Goal: Task Accomplishment & Management: Use online tool/utility

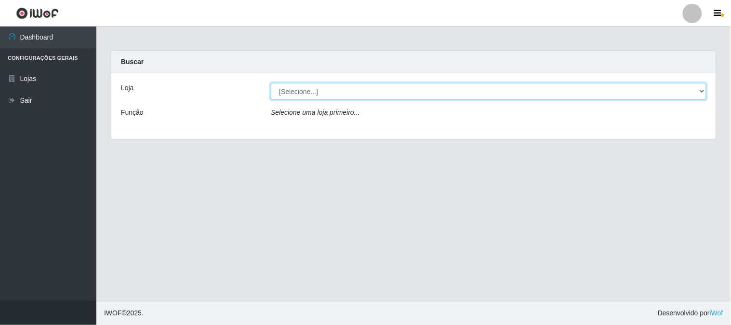
click at [698, 89] on select "[Selecione...] Casatudo BR" at bounding box center [489, 91] width 436 height 17
select select "197"
click at [271, 83] on select "[Selecione...] Casatudo BR" at bounding box center [489, 91] width 436 height 17
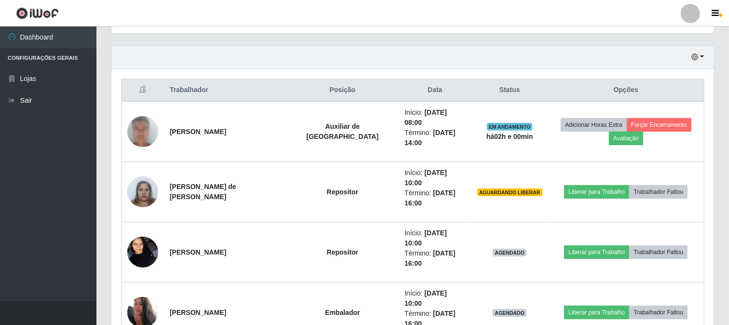
scroll to position [428, 0]
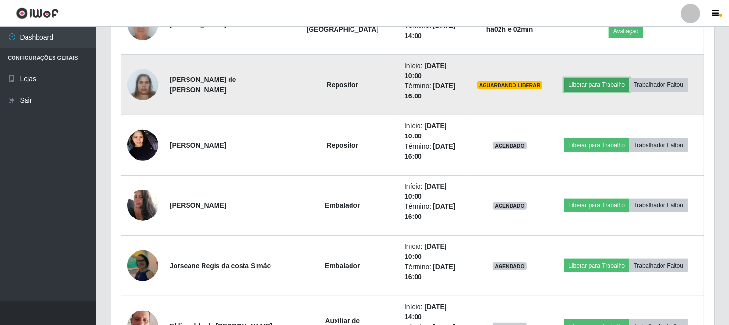
click at [572, 78] on button "Liberar para Trabalho" at bounding box center [596, 84] width 65 height 13
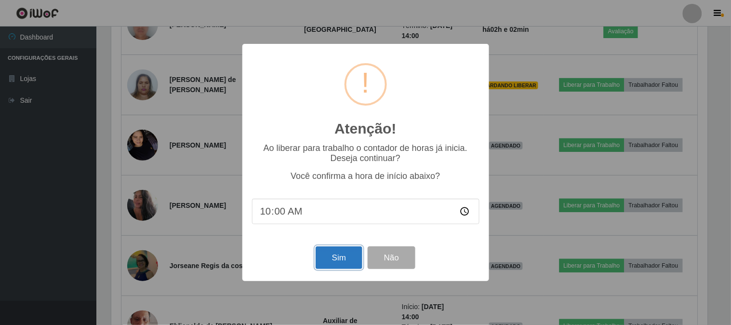
click at [333, 255] on button "Sim" at bounding box center [339, 257] width 47 height 23
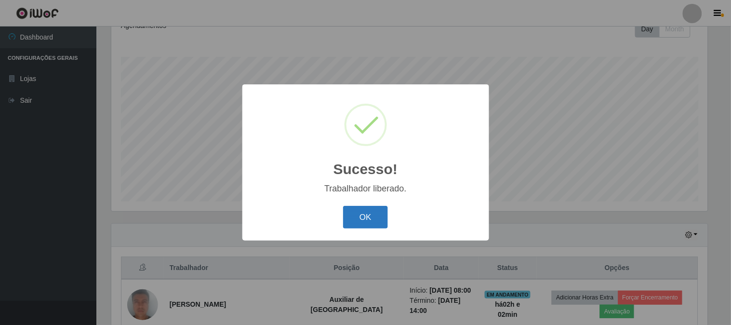
click at [362, 218] on button "OK" at bounding box center [365, 217] width 45 height 23
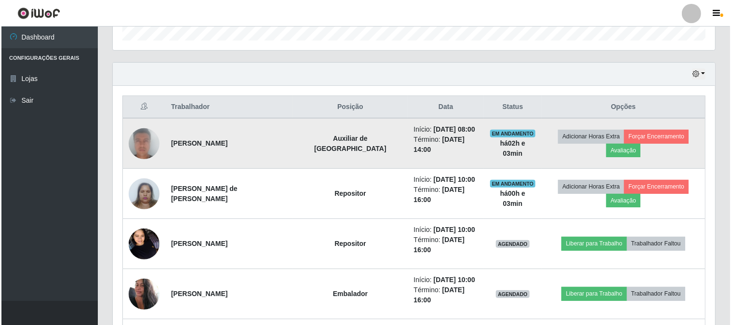
scroll to position [358, 0]
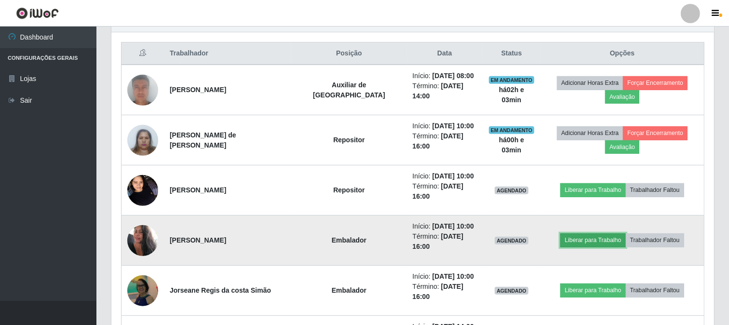
click at [579, 233] on button "Liberar para Trabalho" at bounding box center [592, 239] width 65 height 13
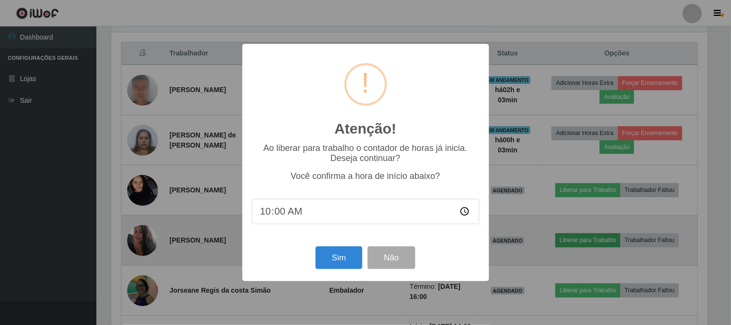
scroll to position [200, 596]
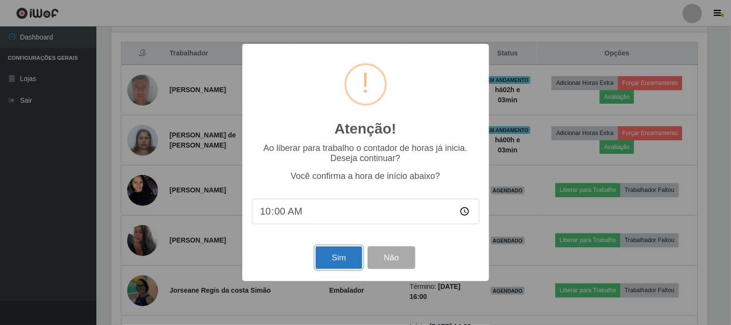
click at [344, 257] on button "Sim" at bounding box center [339, 257] width 47 height 23
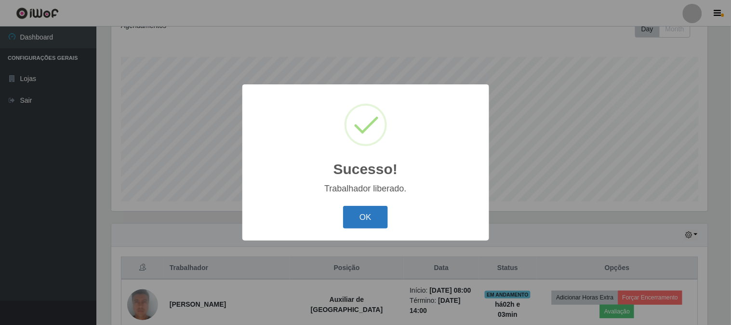
click at [377, 221] on button "OK" at bounding box center [365, 217] width 45 height 23
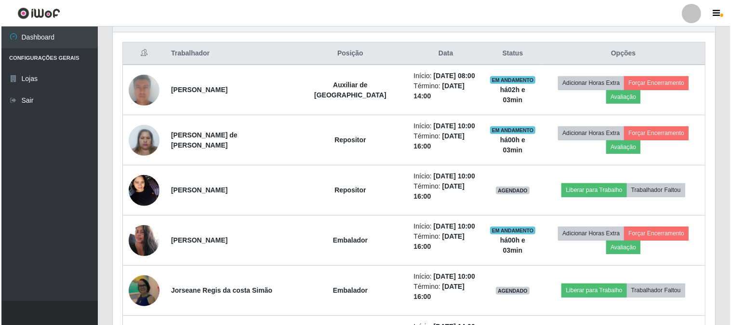
scroll to position [411, 0]
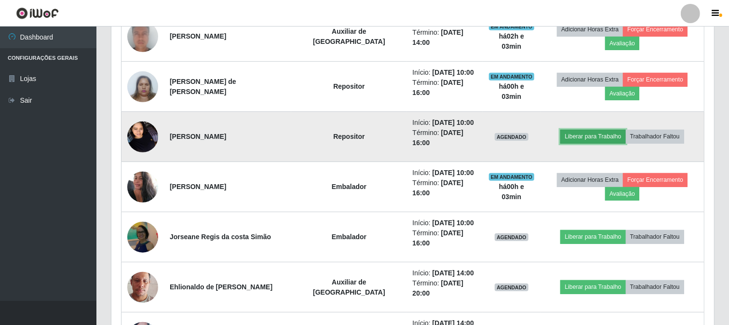
click at [560, 130] on button "Liberar para Trabalho" at bounding box center [592, 136] width 65 height 13
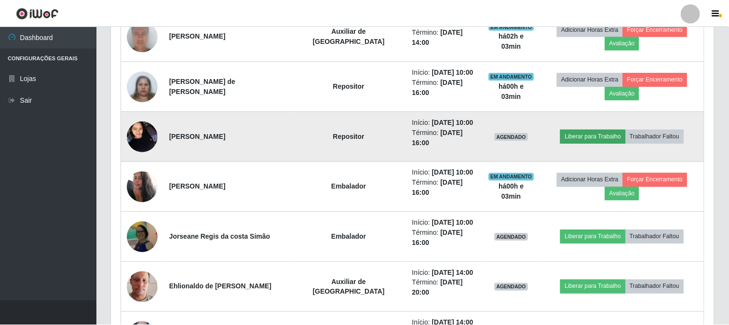
scroll to position [200, 596]
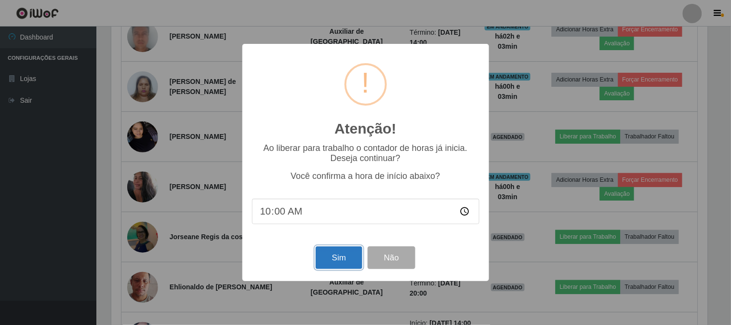
click at [344, 254] on button "Sim" at bounding box center [339, 257] width 47 height 23
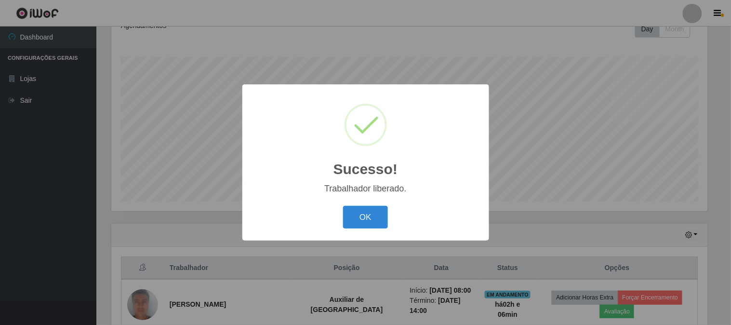
click at [343, 206] on button "OK" at bounding box center [365, 217] width 45 height 23
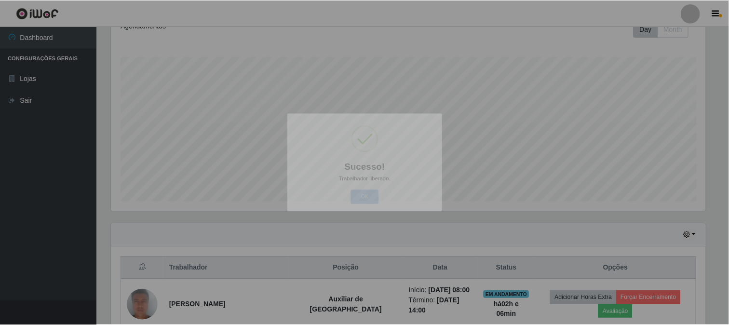
scroll to position [200, 603]
